Goal: Transaction & Acquisition: Book appointment/travel/reservation

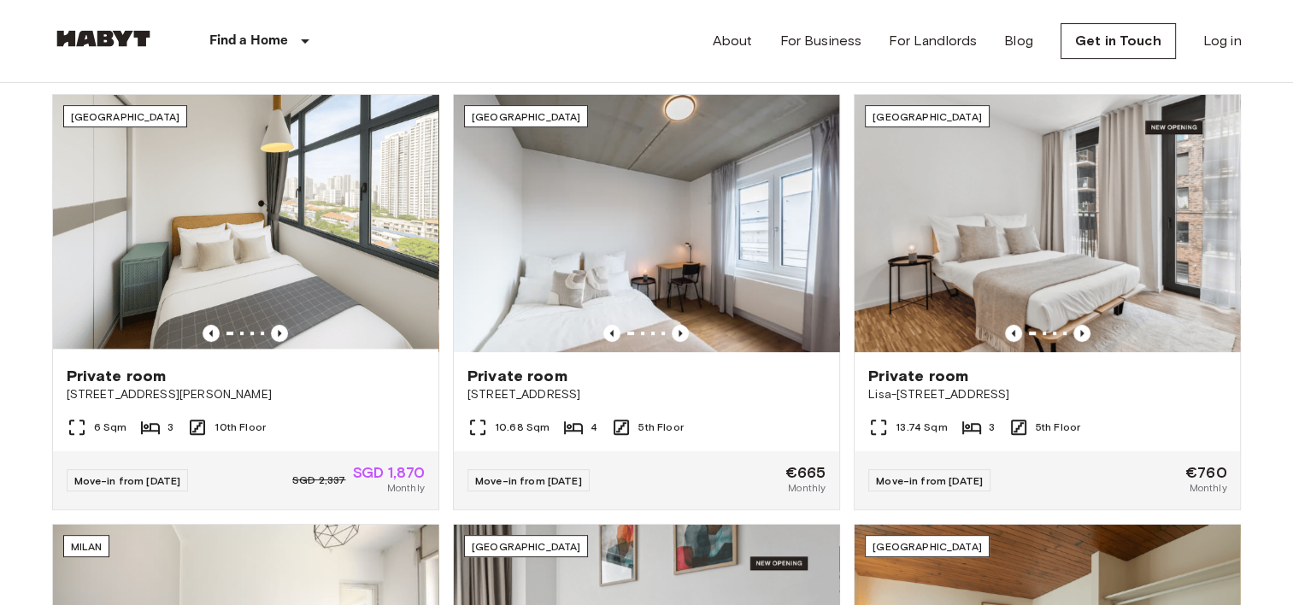
scroll to position [598, 0]
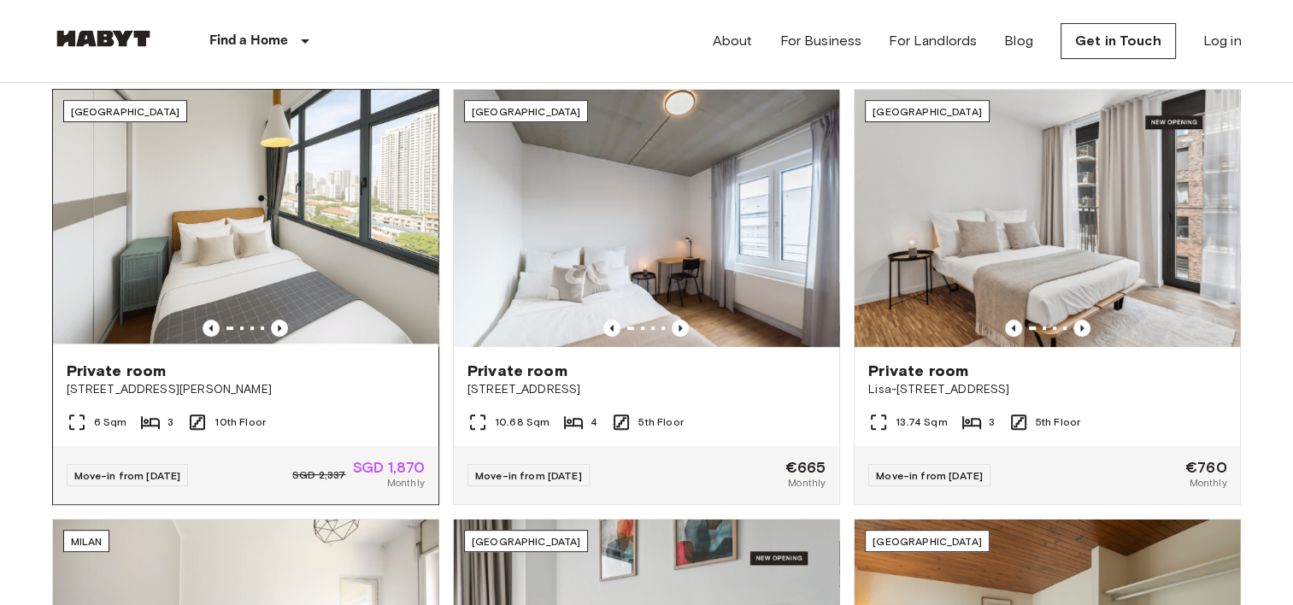
click at [254, 237] on img at bounding box center [246, 218] width 386 height 257
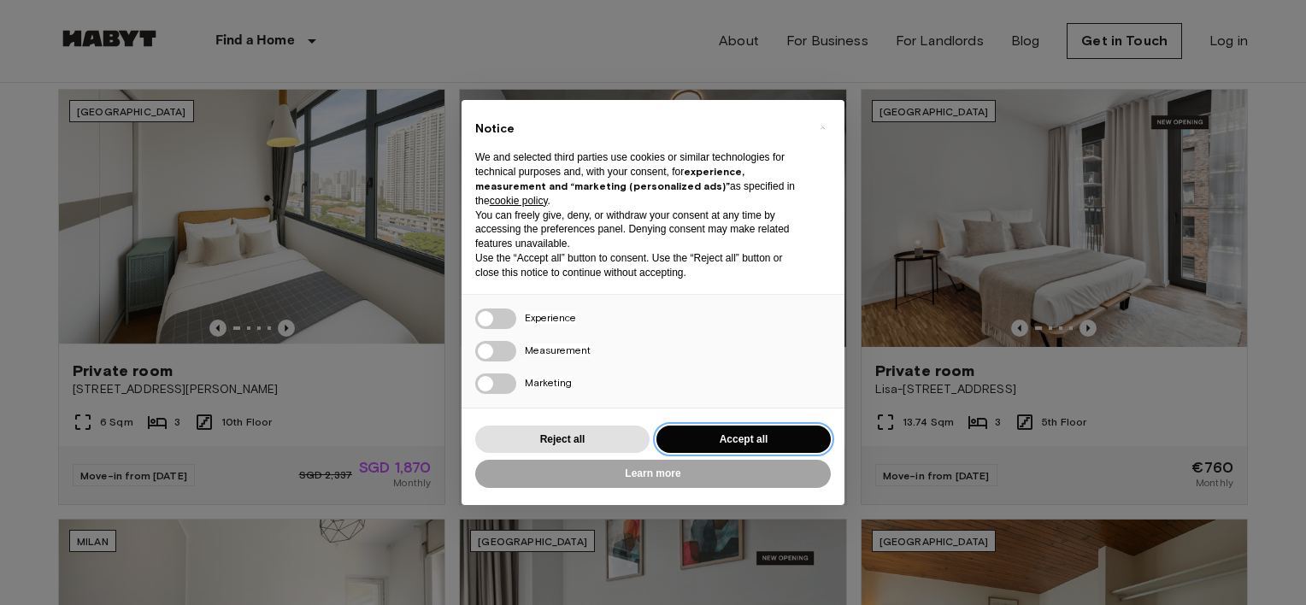
click at [736, 442] on button "Accept all" at bounding box center [744, 440] width 174 height 28
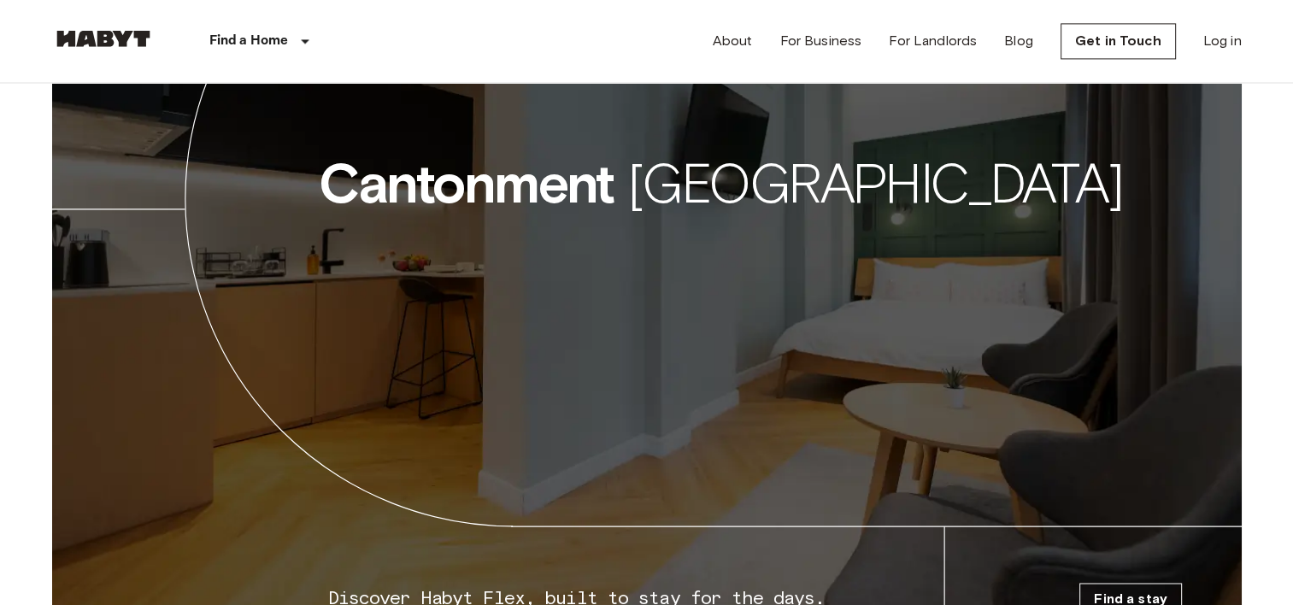
scroll to position [2821, 0]
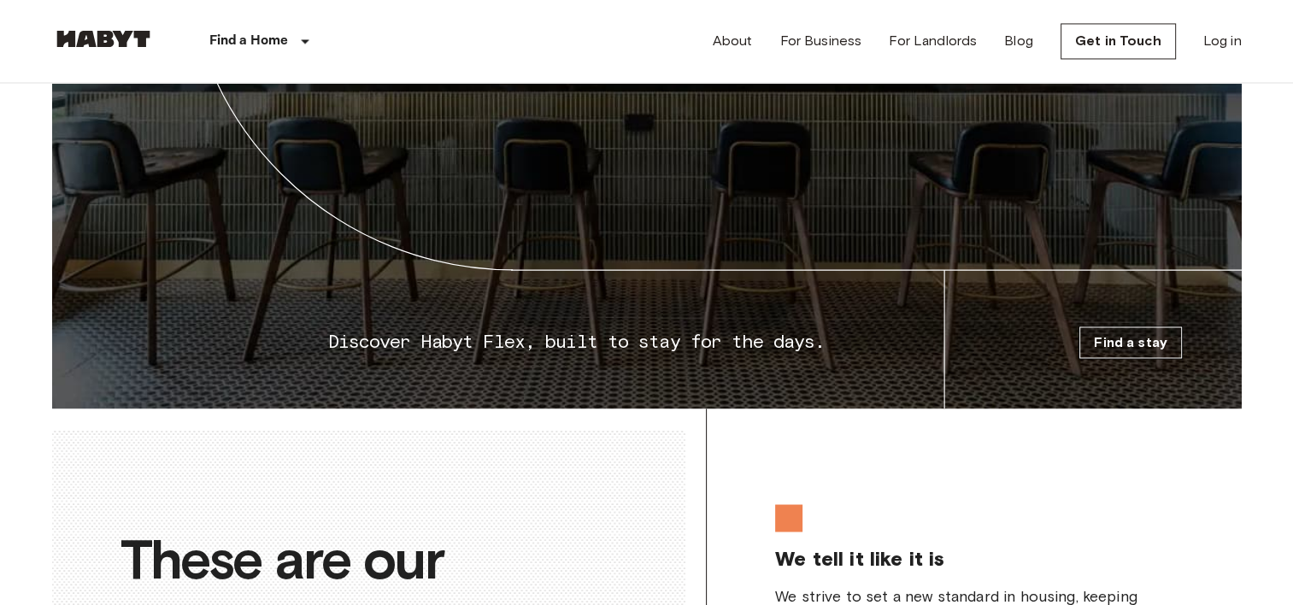
click at [1094, 352] on link "Find a stay" at bounding box center [1131, 343] width 103 height 32
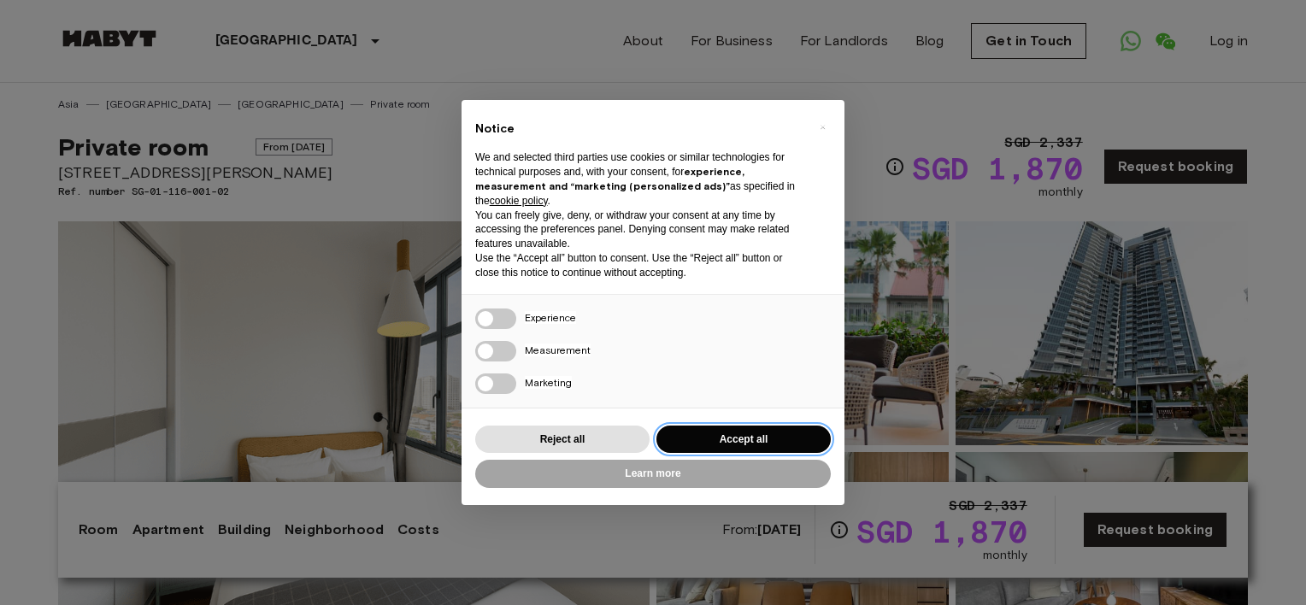
click at [716, 437] on button "Accept all" at bounding box center [744, 440] width 174 height 28
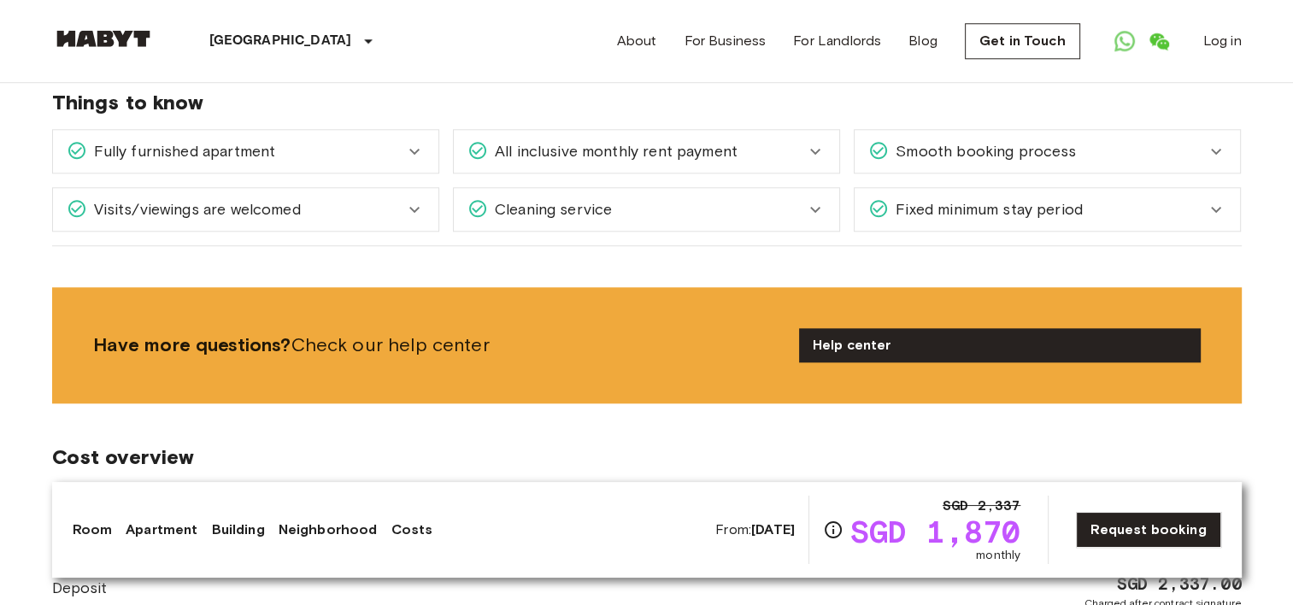
scroll to position [2052, 0]
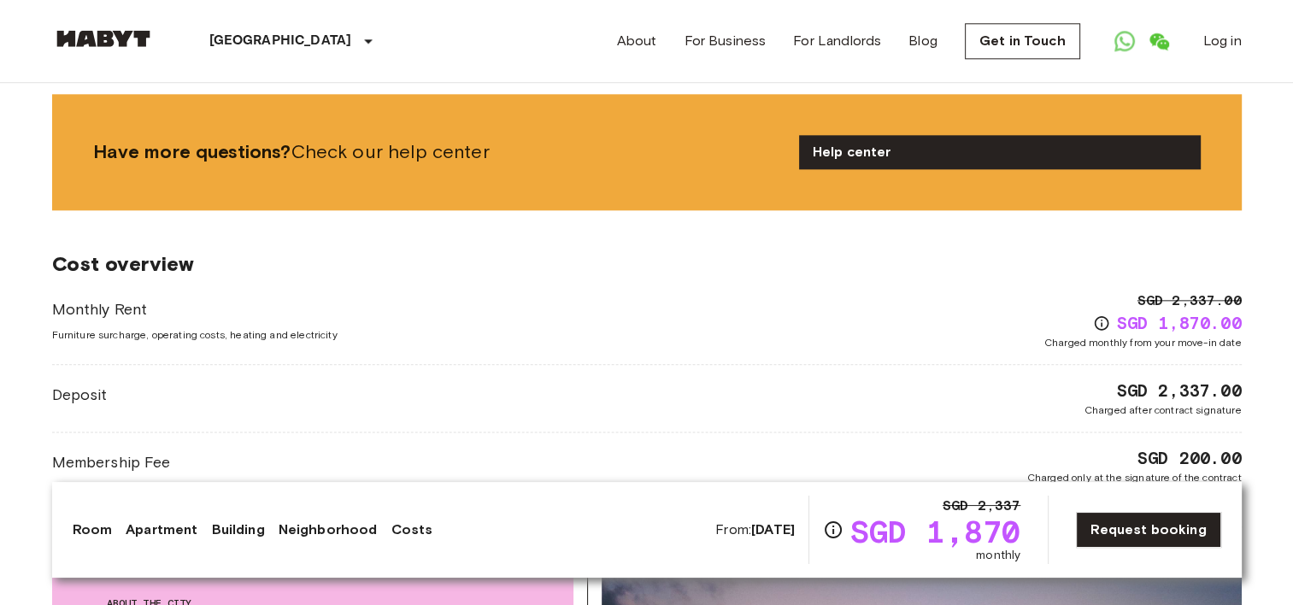
drag, startPoint x: 783, startPoint y: 217, endPoint x: 680, endPoint y: 233, distance: 103.7
click at [680, 251] on span "Cost overview" at bounding box center [647, 264] width 1190 height 26
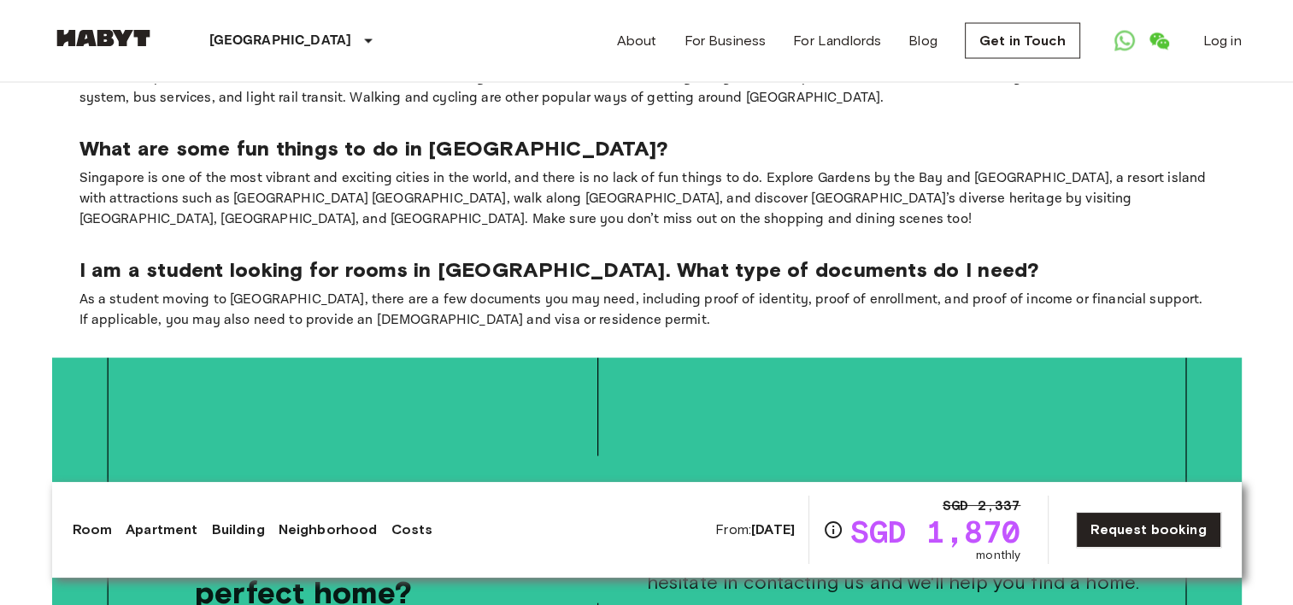
scroll to position [3334, 0]
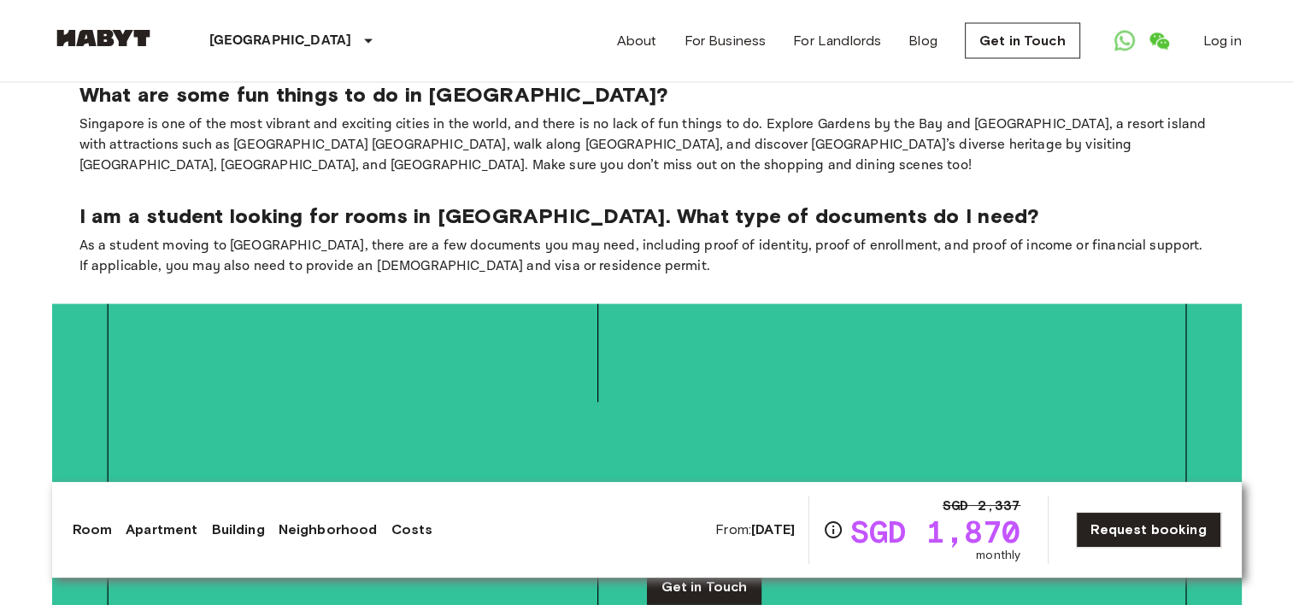
click at [171, 533] on link "Apartment" at bounding box center [162, 530] width 72 height 21
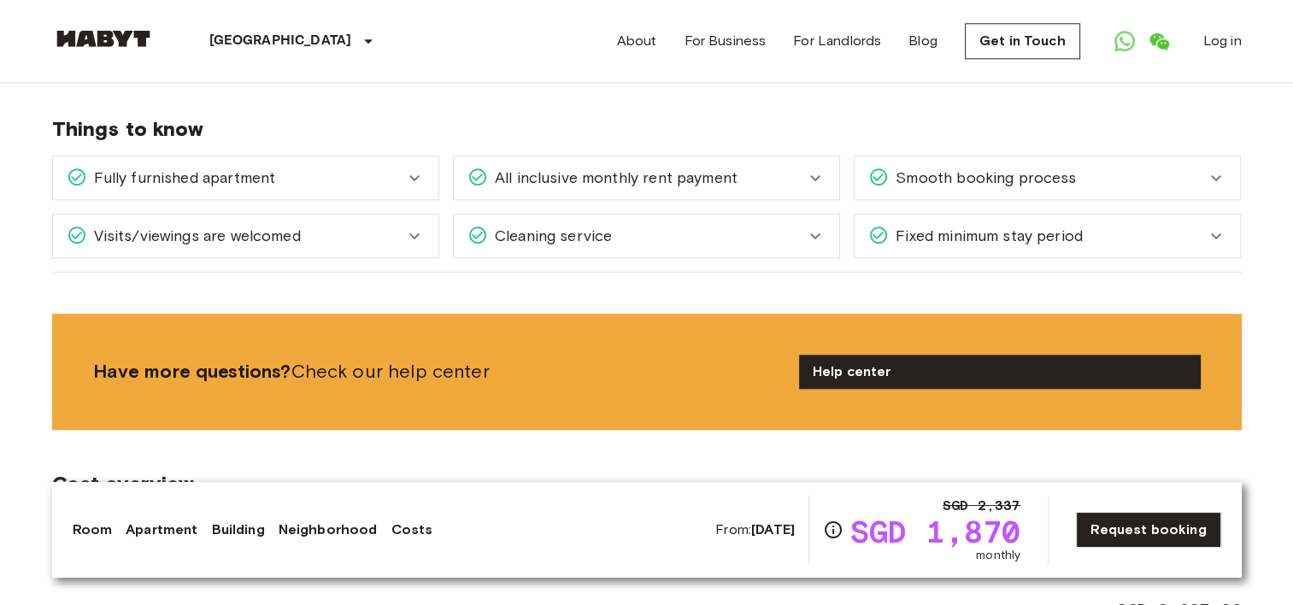
scroll to position [1838, 0]
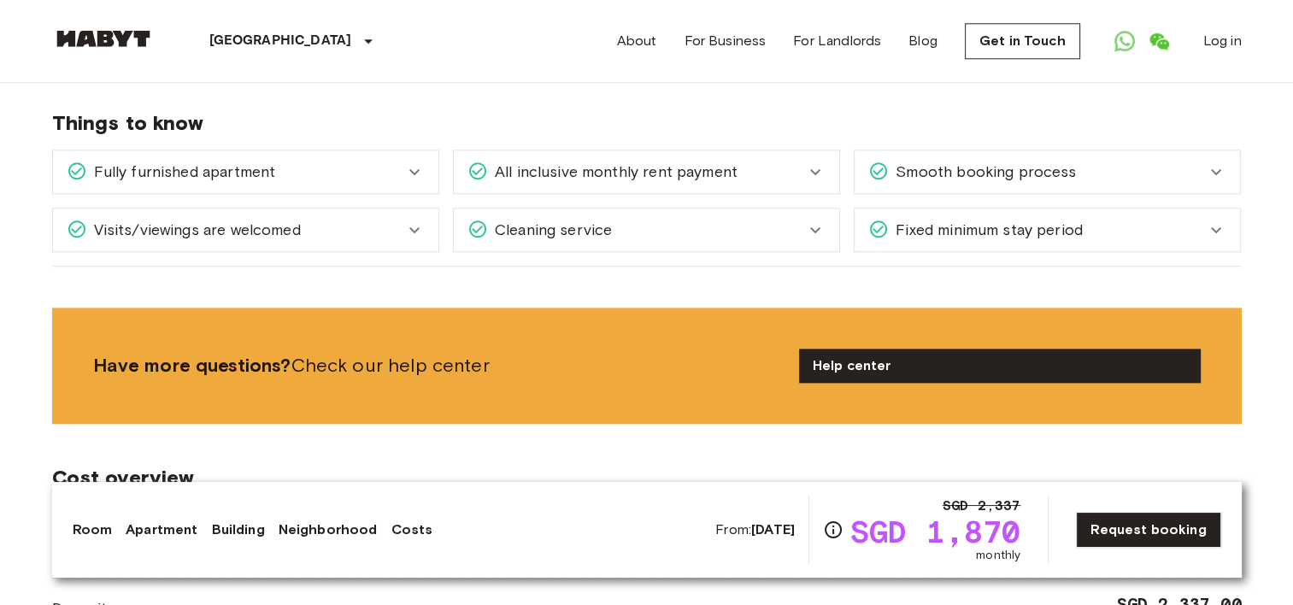
click at [243, 527] on link "Building" at bounding box center [237, 530] width 53 height 21
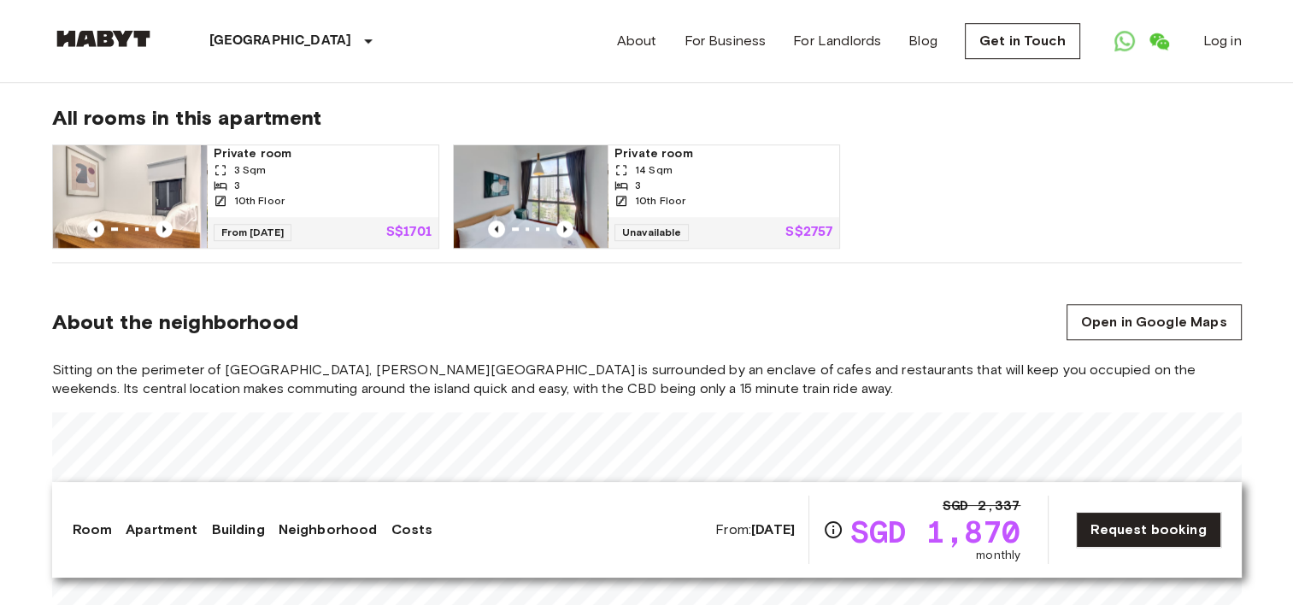
scroll to position [1282, 0]
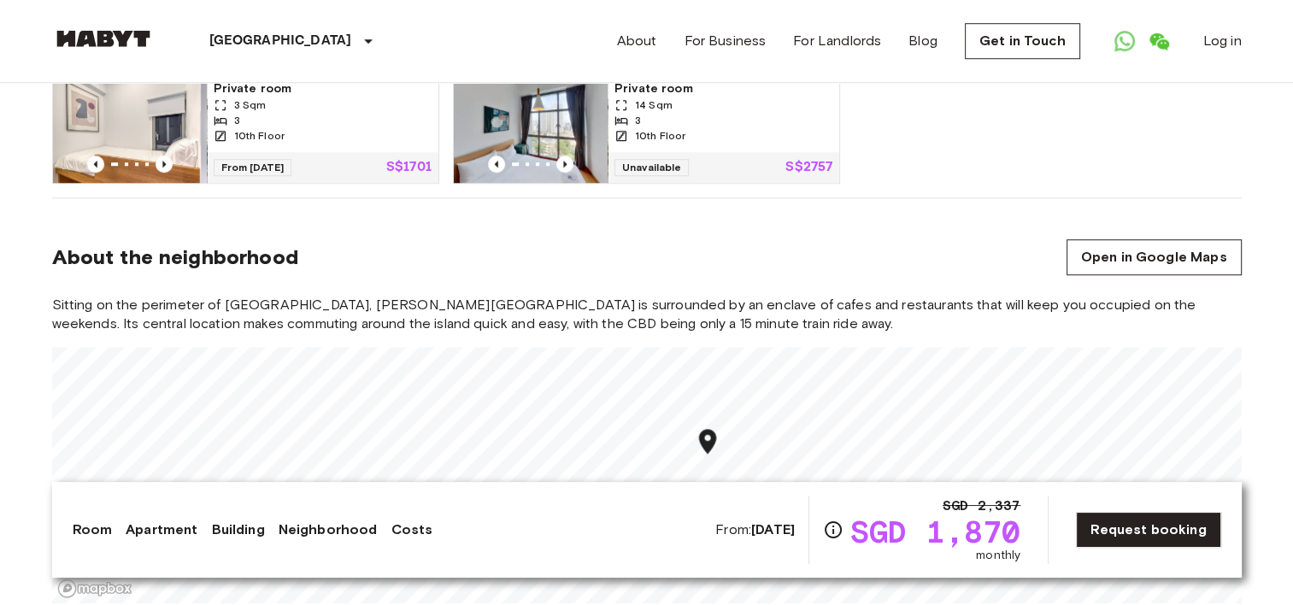
click at [305, 131] on div "Private room 3 Sqm 3 10th Floor" at bounding box center [323, 116] width 232 height 72
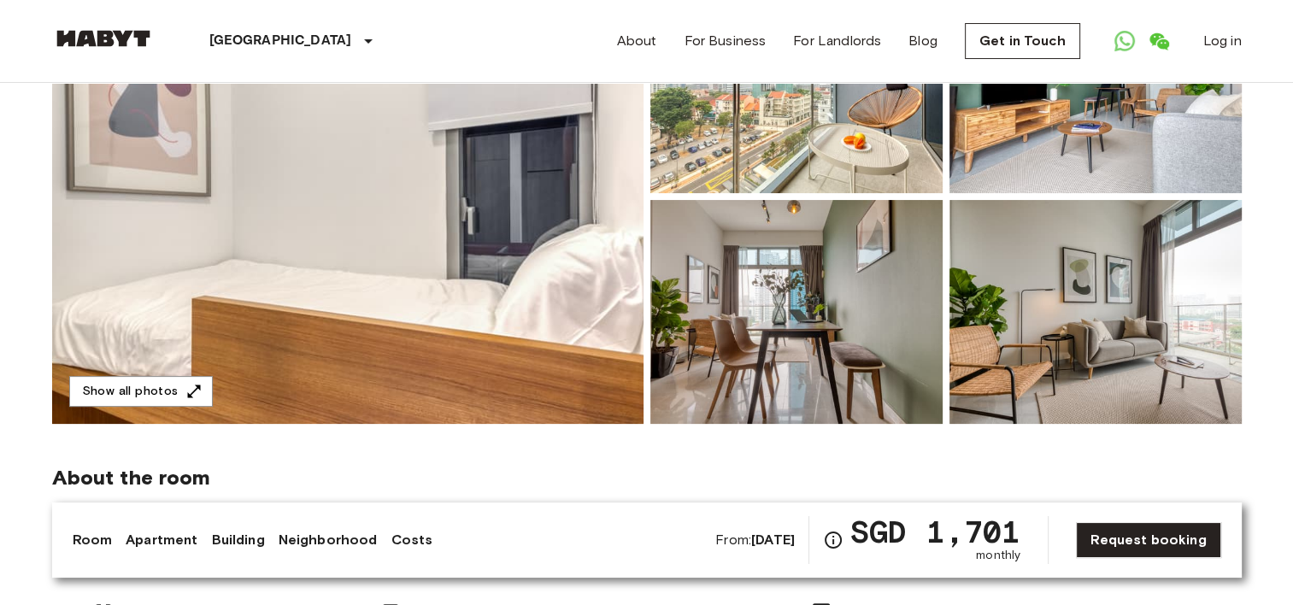
scroll to position [342, 0]
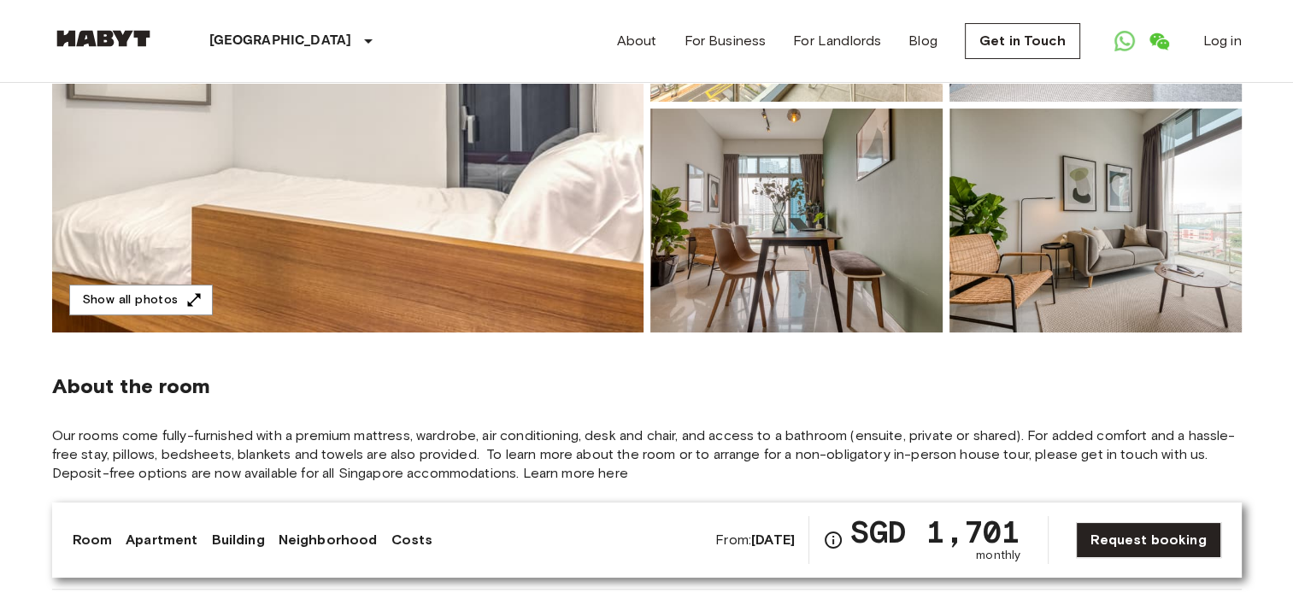
drag, startPoint x: 0, startPoint y: 0, endPoint x: 787, endPoint y: 216, distance: 816.5
drag, startPoint x: 787, startPoint y: 216, endPoint x: 682, endPoint y: 452, distance: 258.3
click at [682, 452] on span "Our rooms come fully-furnished with a premium mattress, wardrobe, air condition…" at bounding box center [647, 455] width 1190 height 56
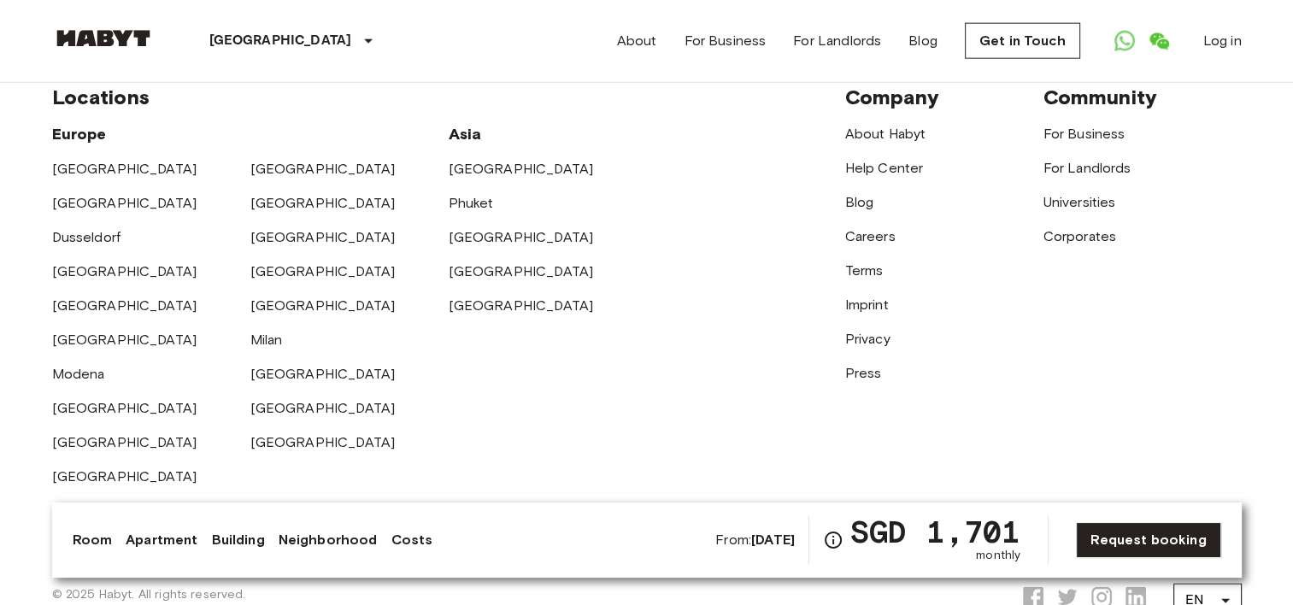
scroll to position [4250, 0]
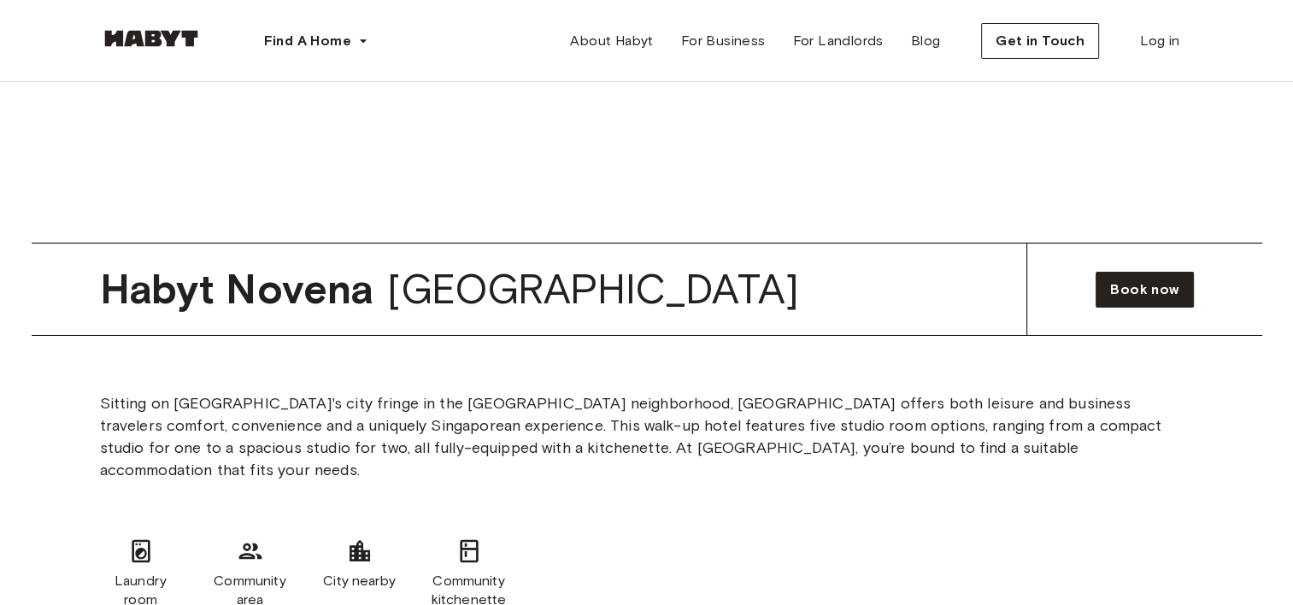
scroll to position [5991, 0]
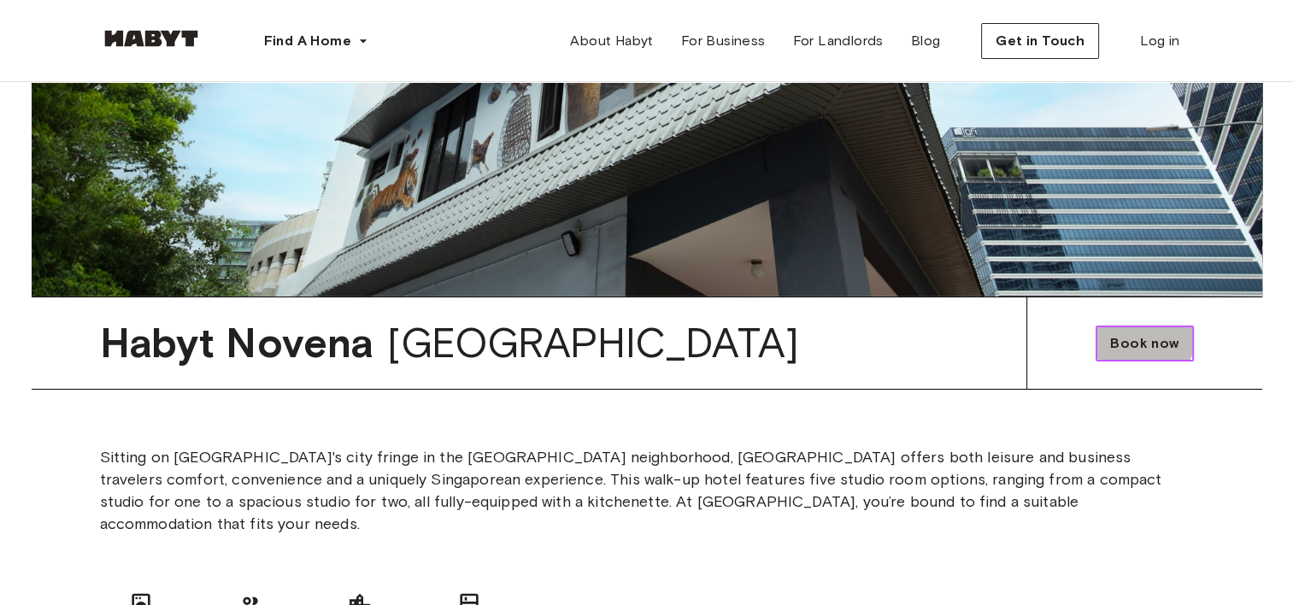
click at [1124, 326] on link "Book now" at bounding box center [1144, 344] width 97 height 36
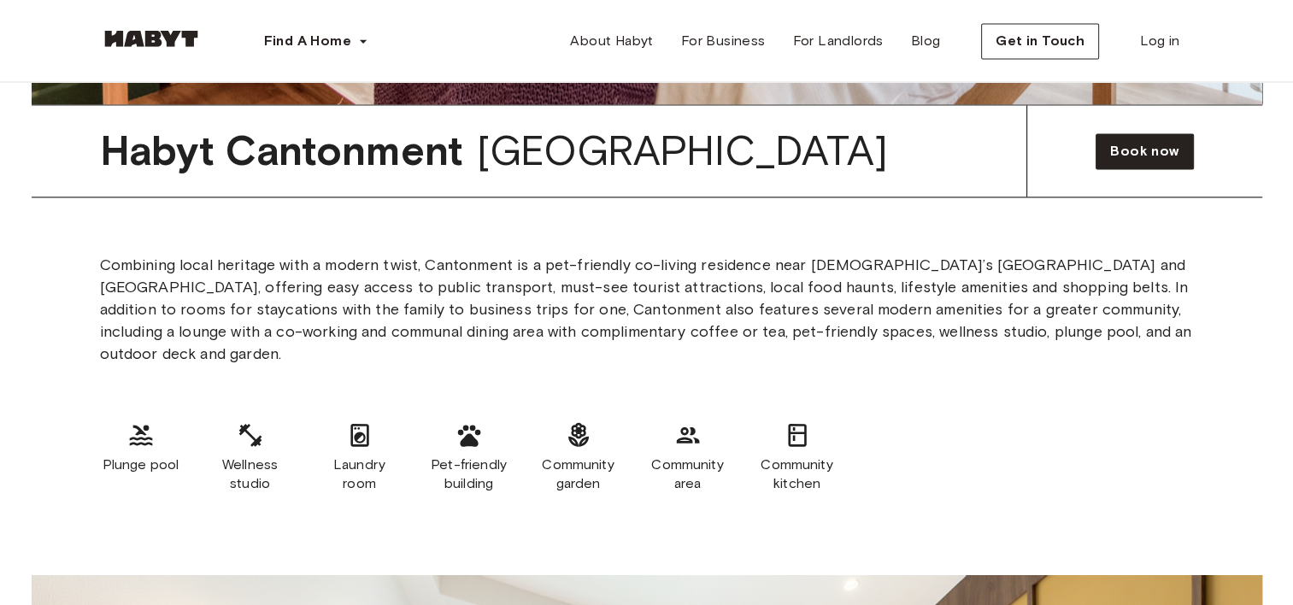
scroll to position [2316, 0]
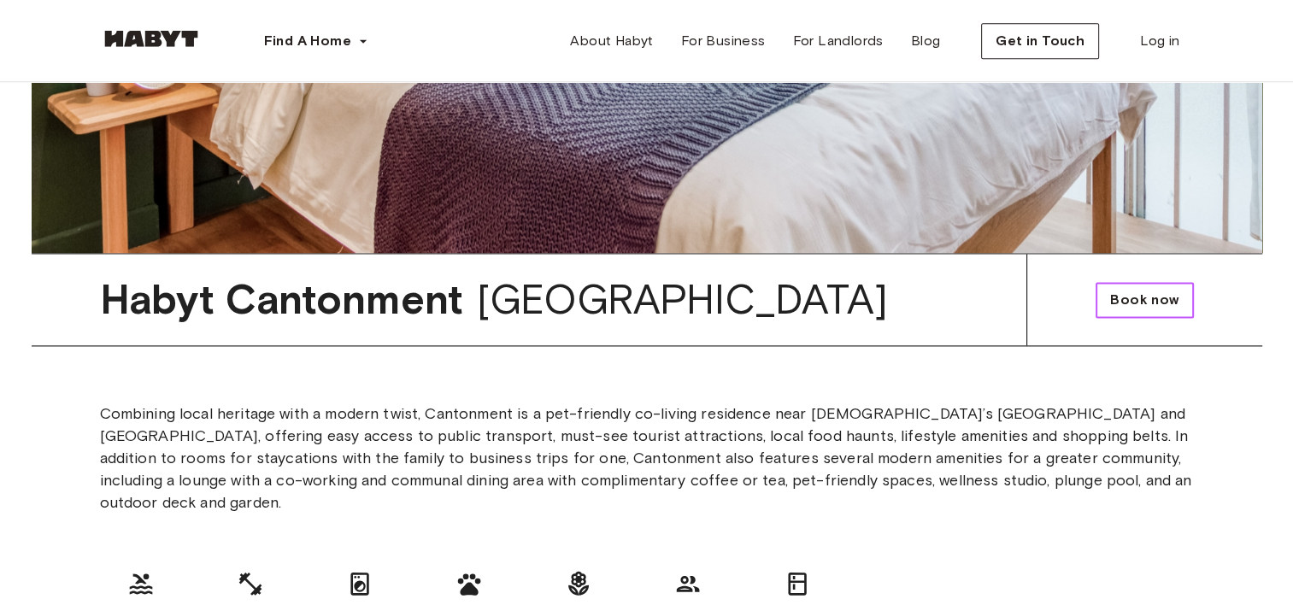
click at [1168, 298] on span "Book now" at bounding box center [1144, 300] width 68 height 21
